Goal: Transaction & Acquisition: Purchase product/service

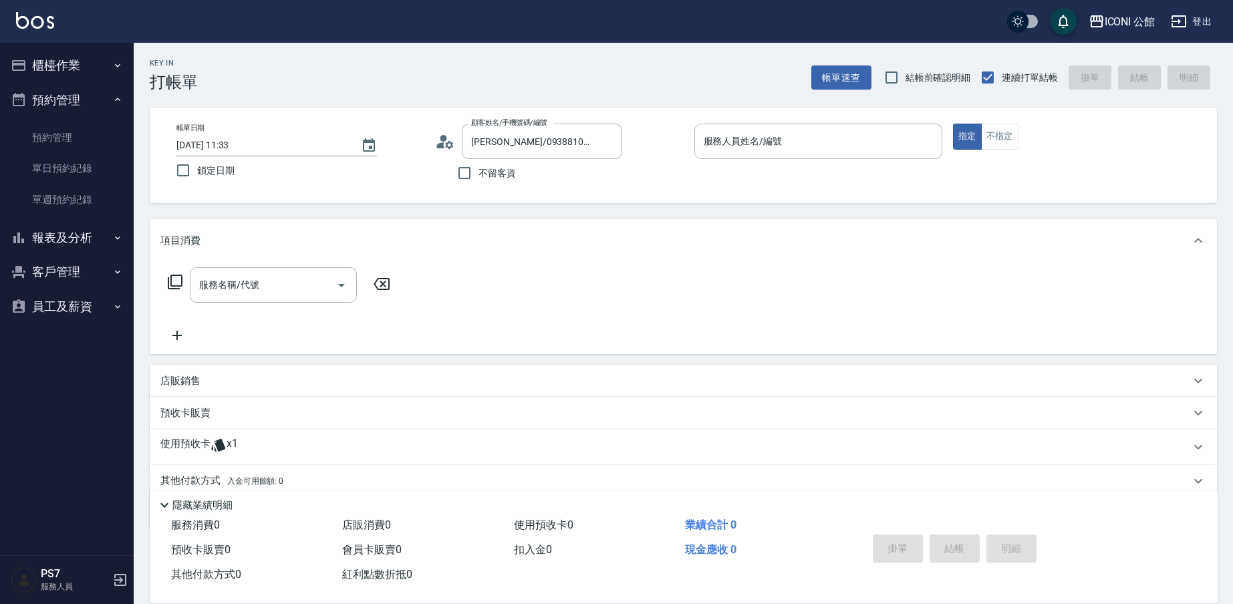
click at [229, 469] on div "其他付款方式 入金可用餘額: 0" at bounding box center [684, 481] width 1068 height 32
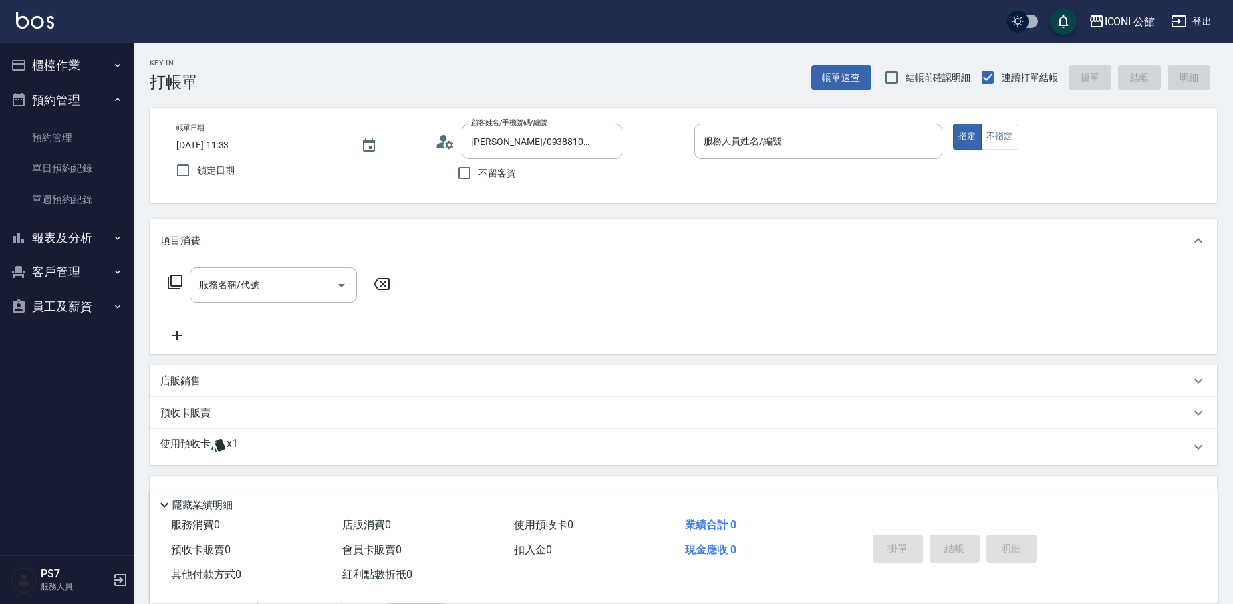
click at [237, 458] on div "使用預收卡 x1" at bounding box center [684, 447] width 1068 height 36
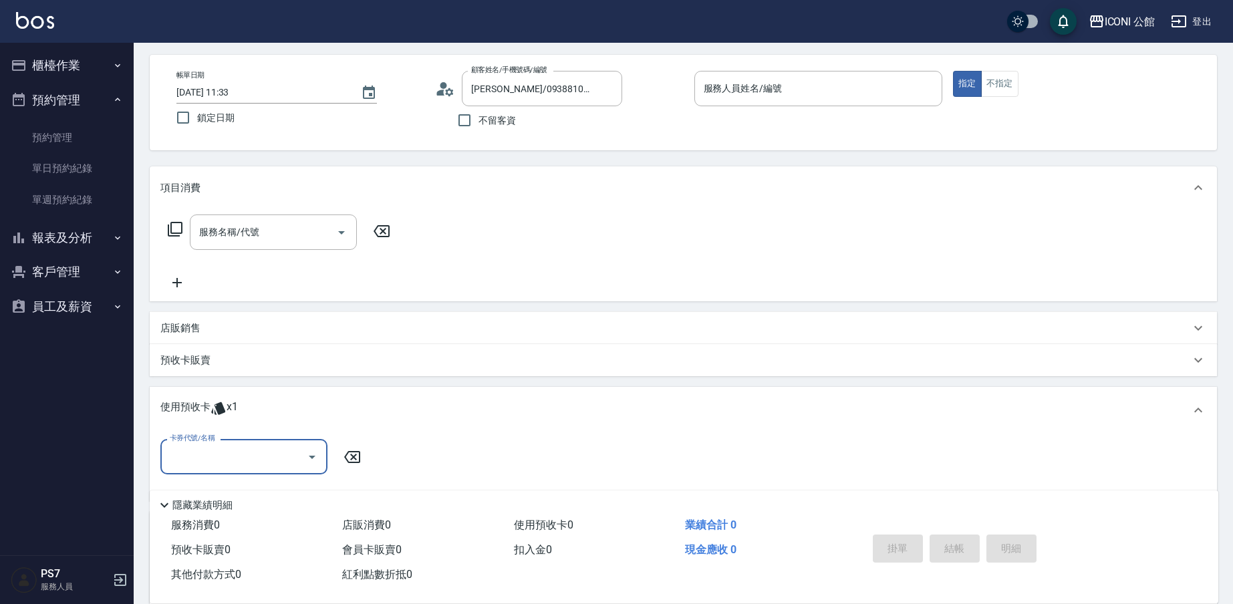
scroll to position [177, 0]
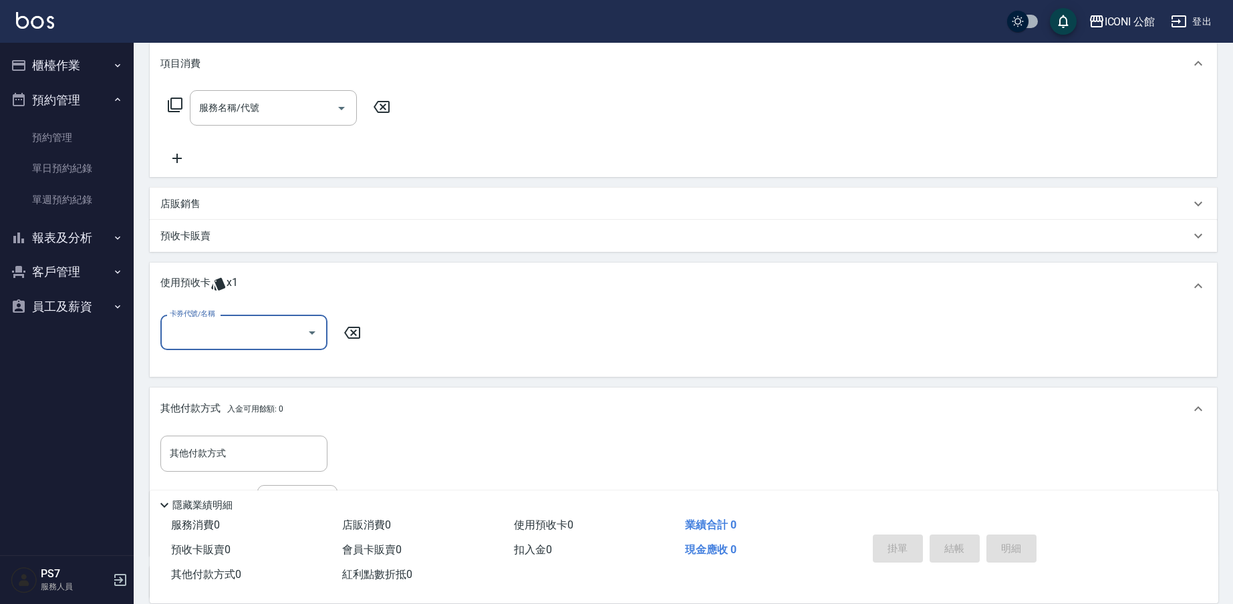
click at [239, 346] on div "卡券代號/名稱" at bounding box center [243, 332] width 167 height 35
click at [236, 368] on div "髮療療PH.5護髮包卡4次 剩餘1張" at bounding box center [243, 367] width 167 height 22
type input "髮療療PH.5護髮包卡4次"
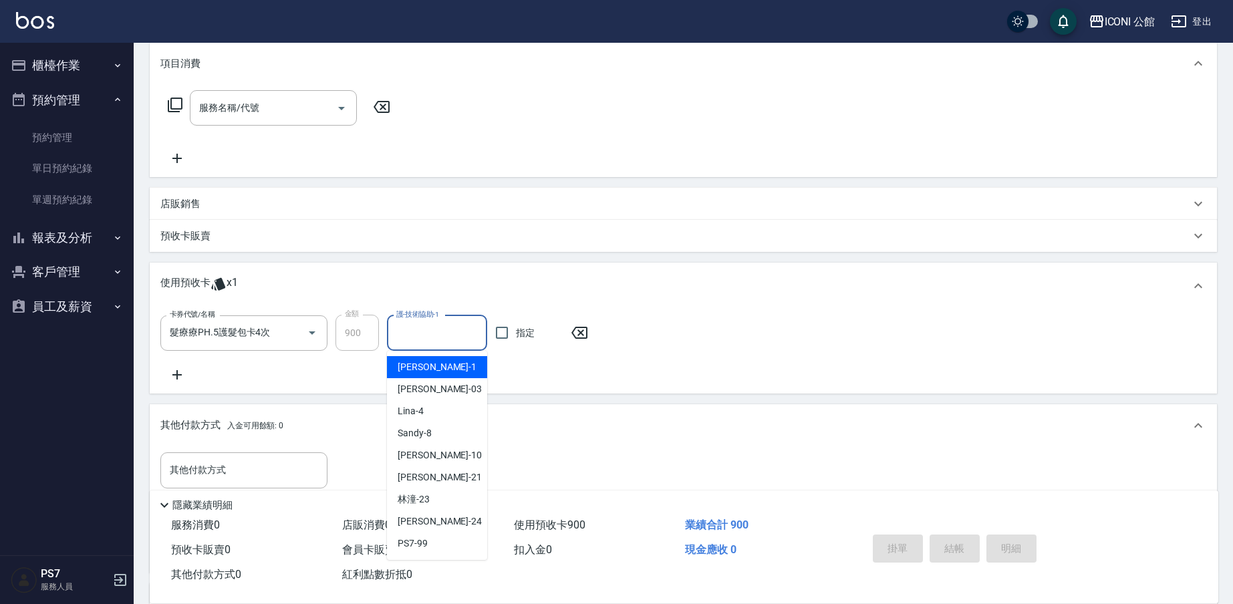
click at [414, 328] on input "護-技術協助-1" at bounding box center [437, 333] width 88 height 23
type input "[PERSON_NAME]-24"
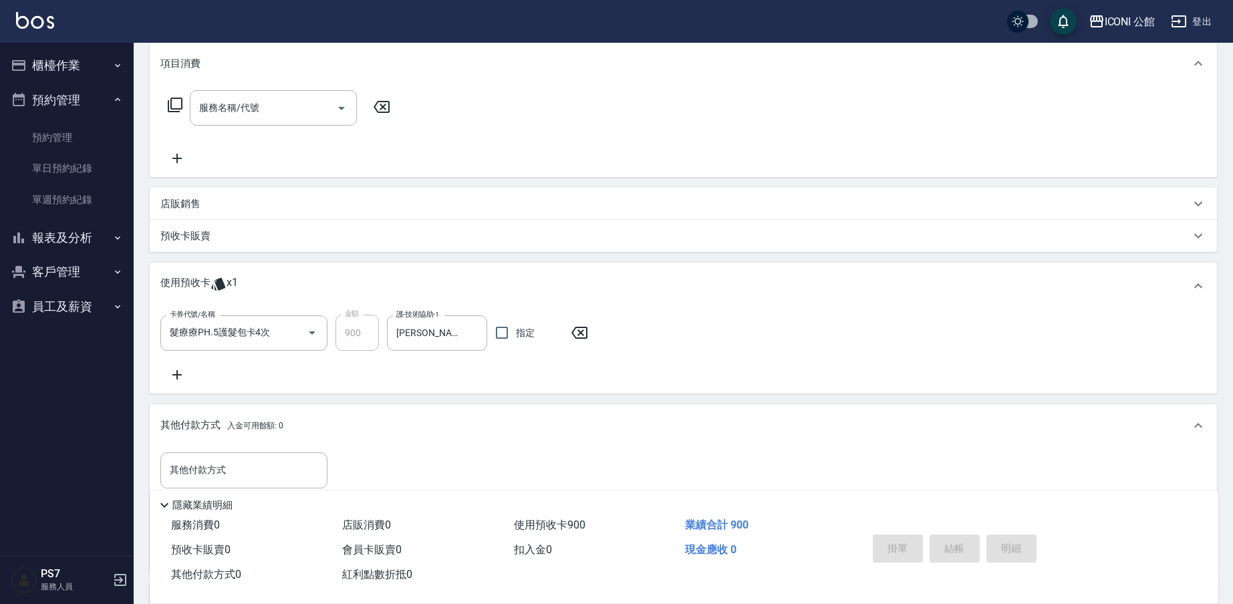
scroll to position [61, 0]
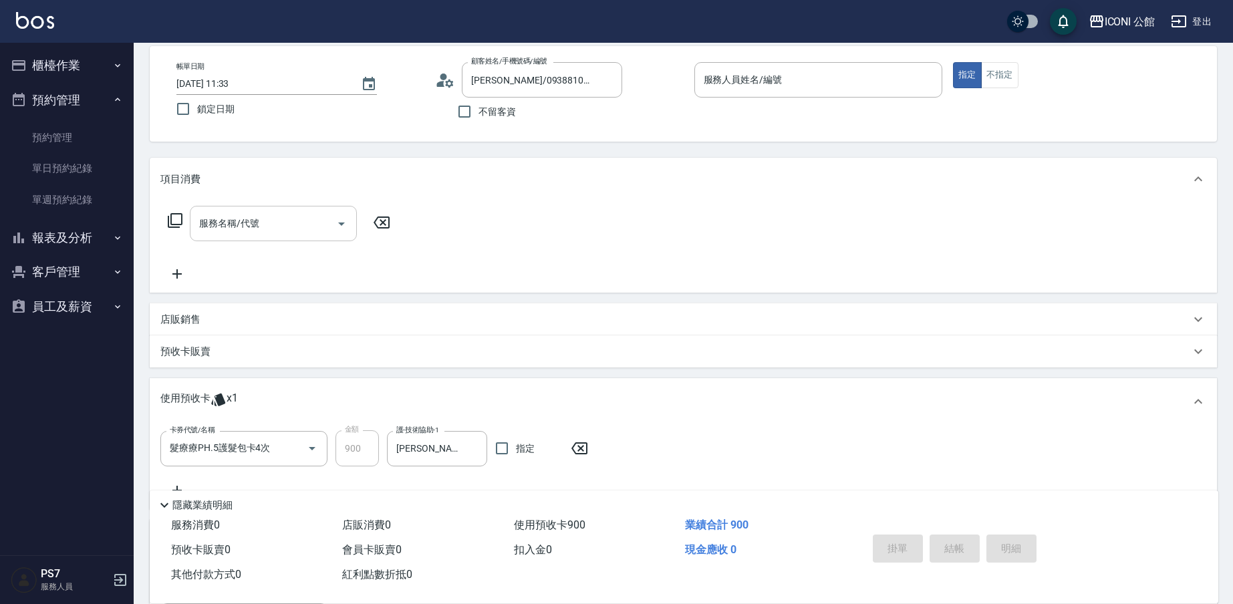
click at [225, 226] on input "服務名稱/代號" at bounding box center [263, 223] width 135 height 23
type input "洗髮(101)"
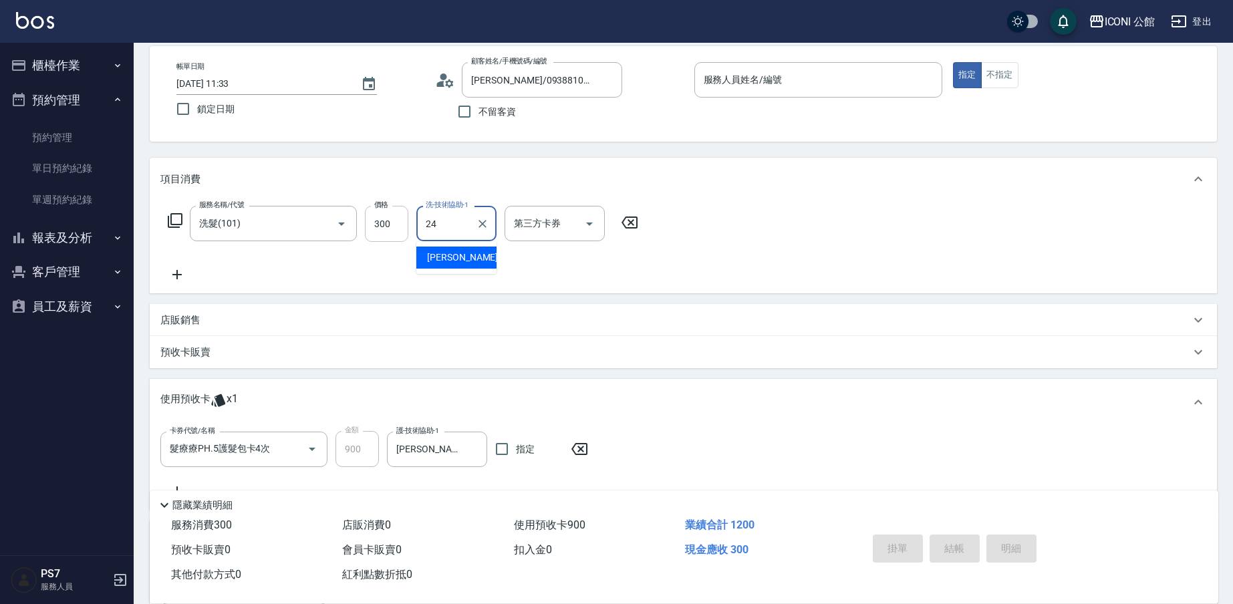
type input "[PERSON_NAME]-24"
click at [177, 219] on icon at bounding box center [175, 221] width 16 height 16
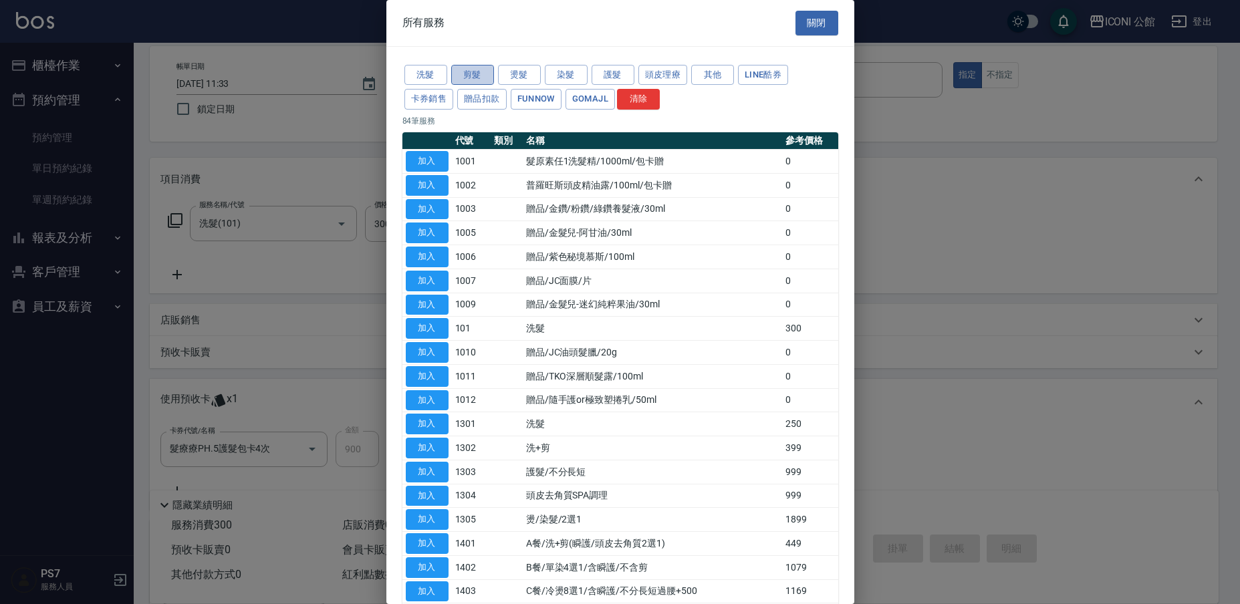
click at [486, 76] on button "剪髮" at bounding box center [472, 75] width 43 height 21
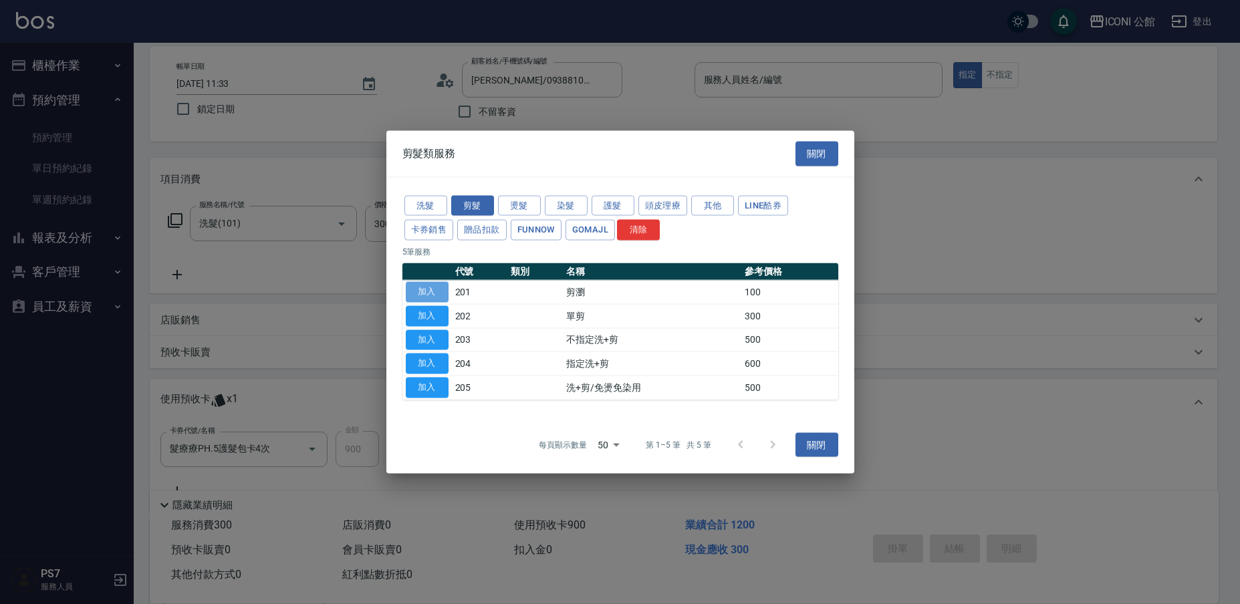
click at [430, 293] on button "加入" at bounding box center [427, 292] width 43 height 21
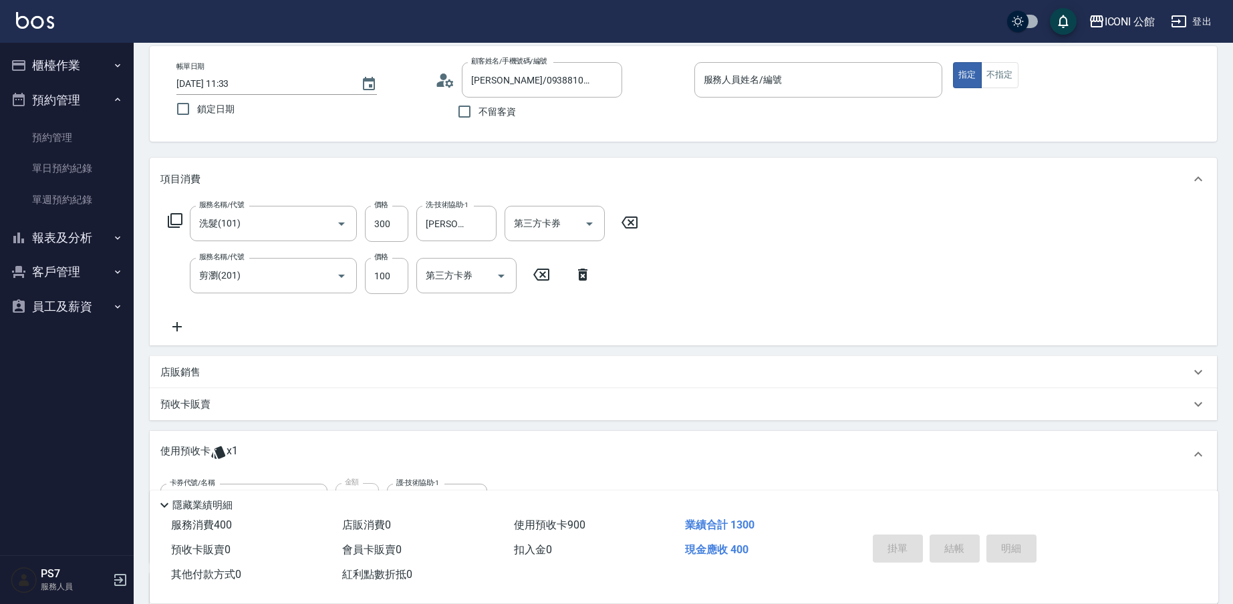
click at [967, 535] on div "掛單 結帳 明細" at bounding box center [955, 550] width 174 height 42
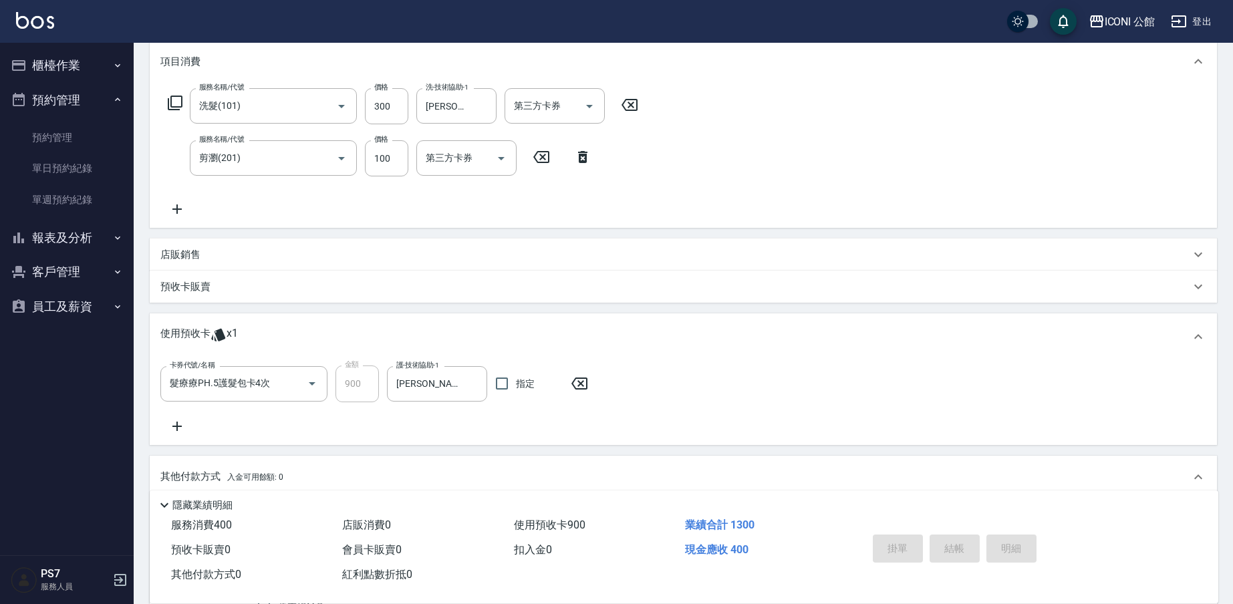
scroll to position [0, 0]
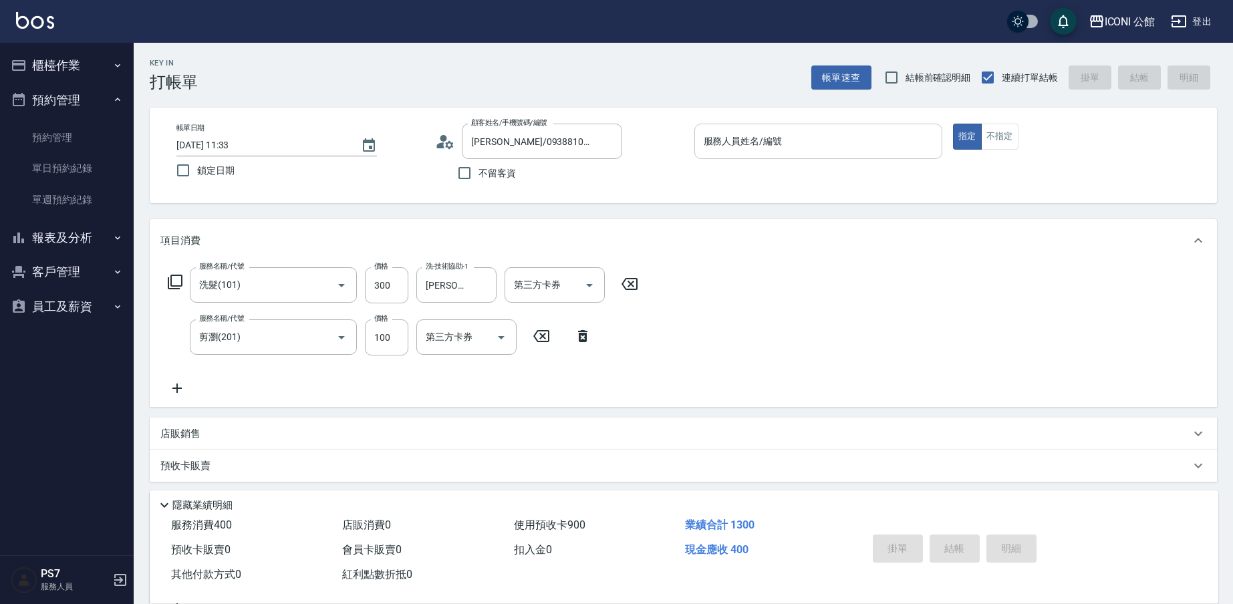
click at [771, 126] on div "服務人員姓名/編號" at bounding box center [819, 141] width 248 height 35
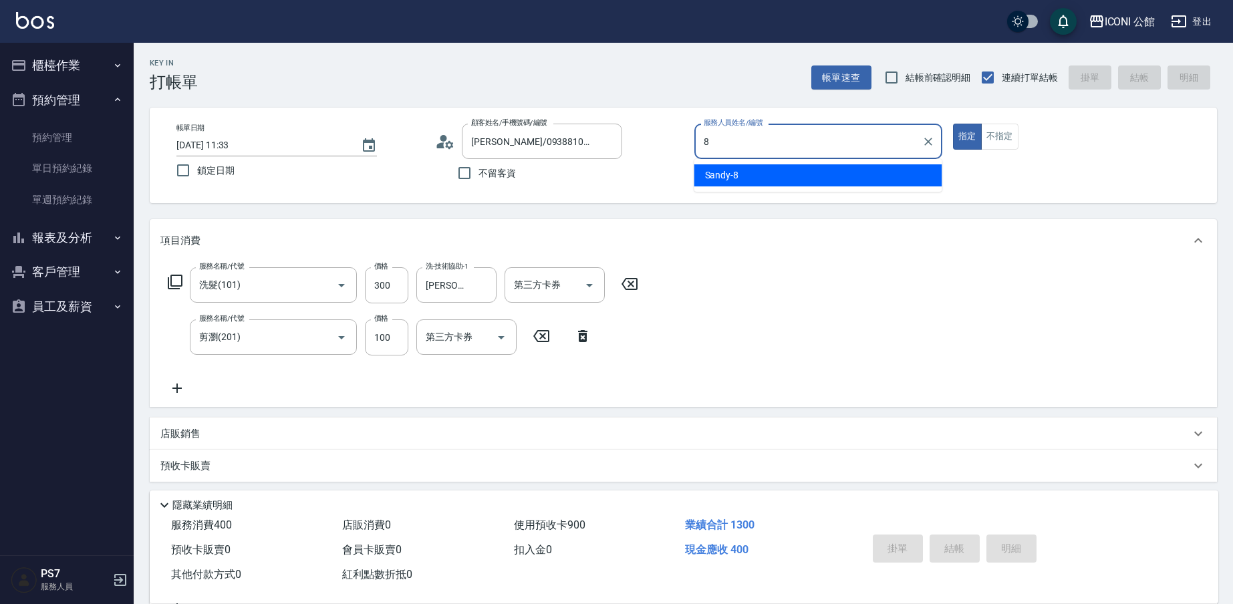
type input "Sandy-8"
type button "true"
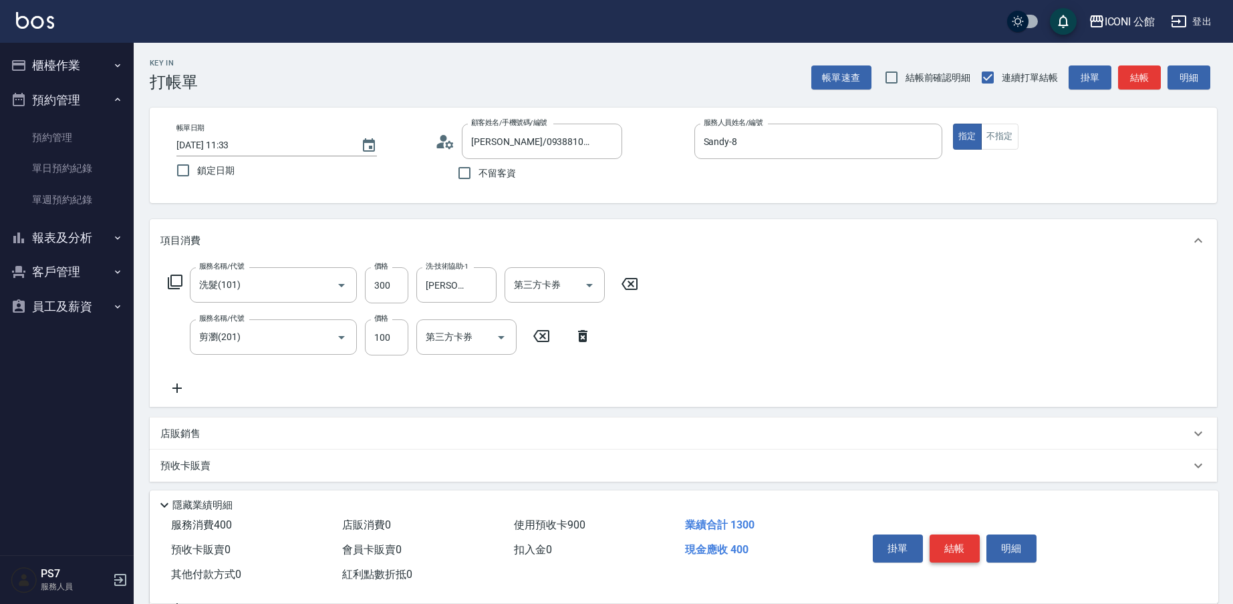
click at [969, 549] on button "結帳" at bounding box center [955, 549] width 50 height 28
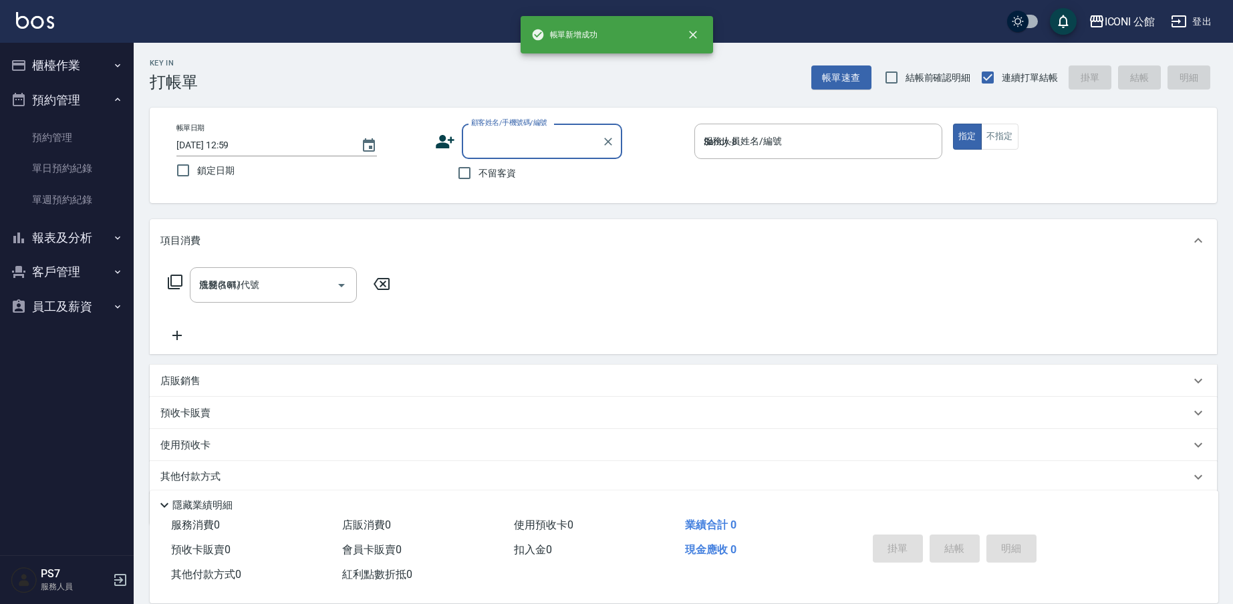
type input "[DATE] 12:59"
